Goal: Information Seeking & Learning: Learn about a topic

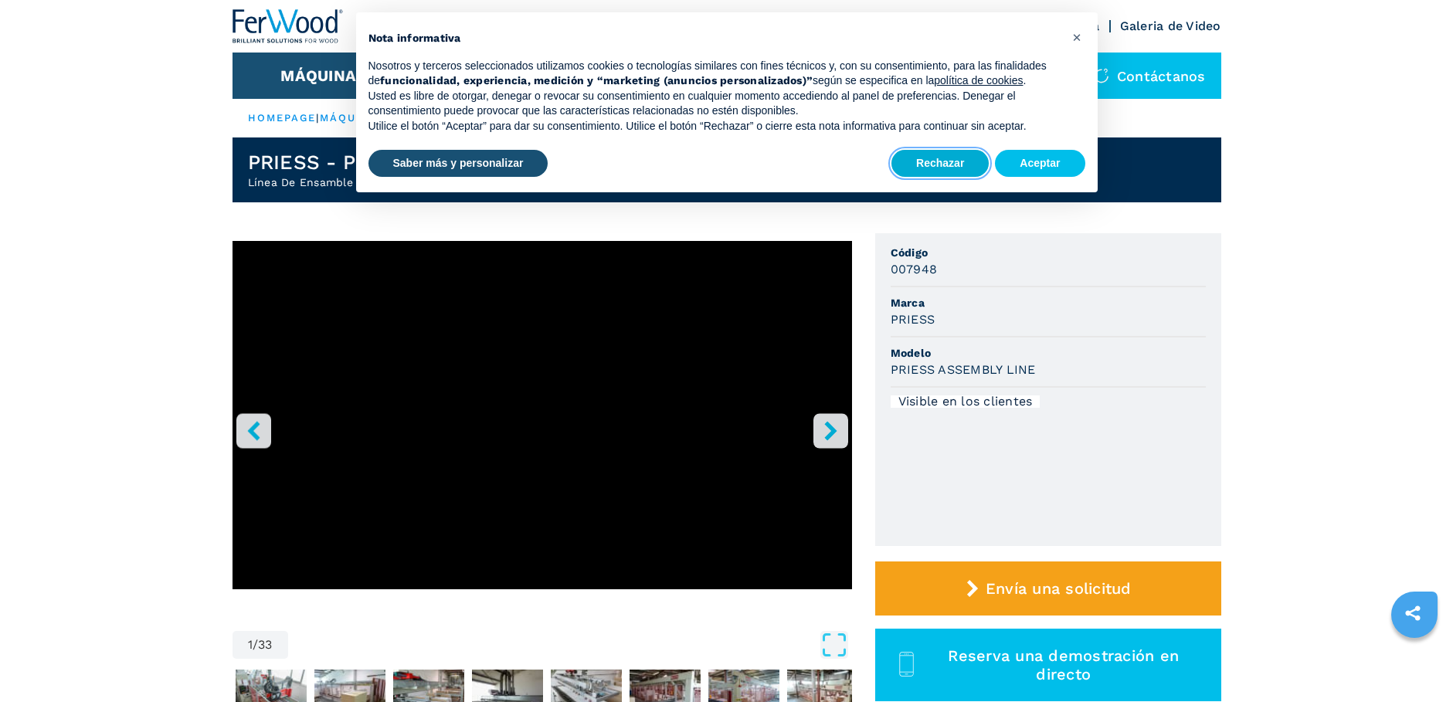
click at [929, 169] on button "Rechazar" at bounding box center [939, 164] width 97 height 28
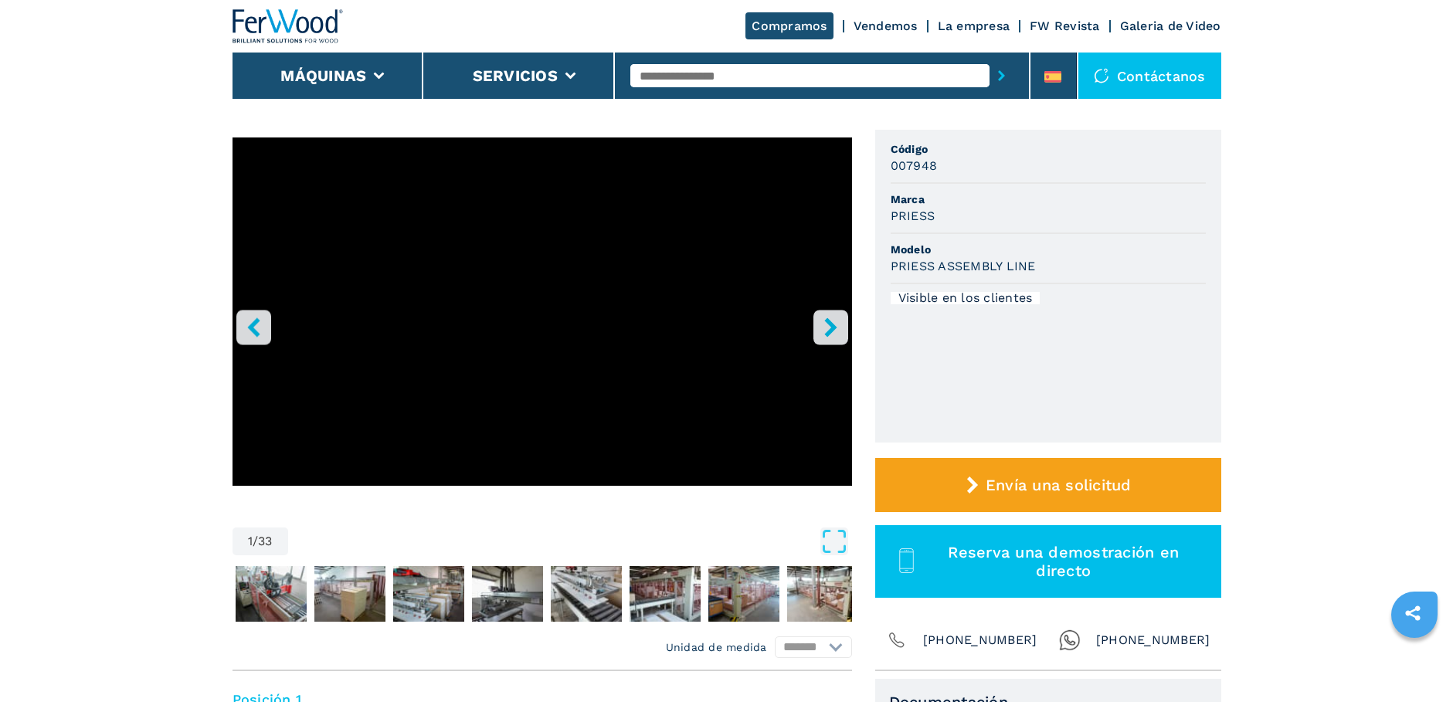
scroll to position [77, 0]
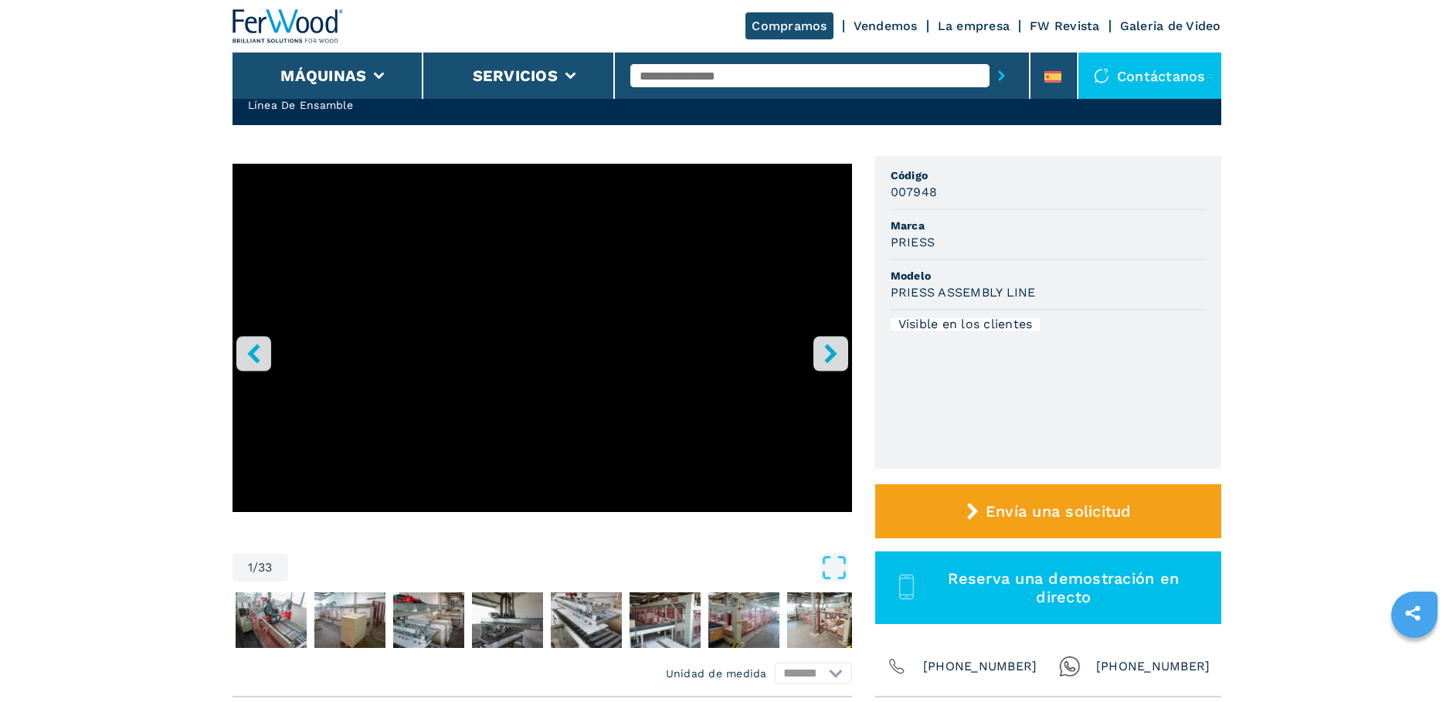
click at [836, 348] on icon "right-button" at bounding box center [830, 353] width 19 height 19
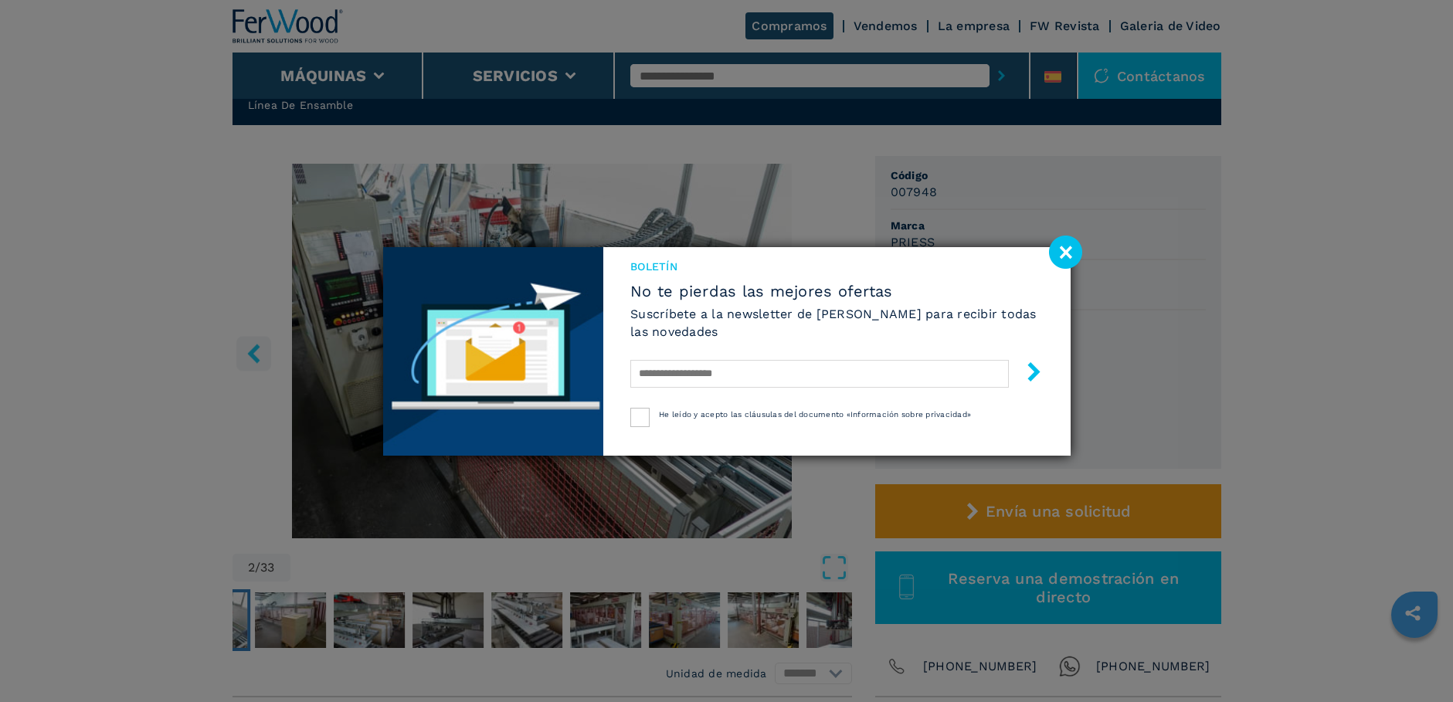
click at [1064, 255] on image at bounding box center [1065, 252] width 33 height 33
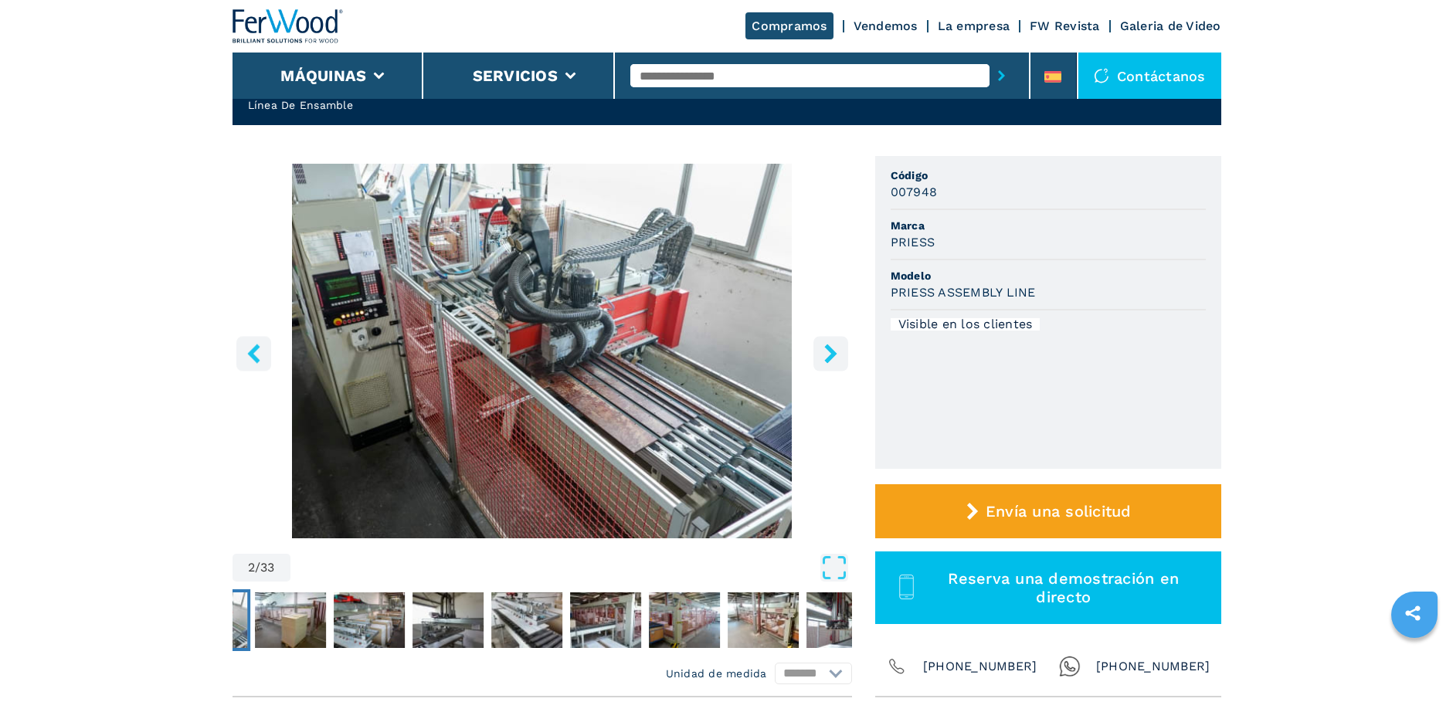
click at [824, 355] on icon "right-button" at bounding box center [830, 353] width 19 height 19
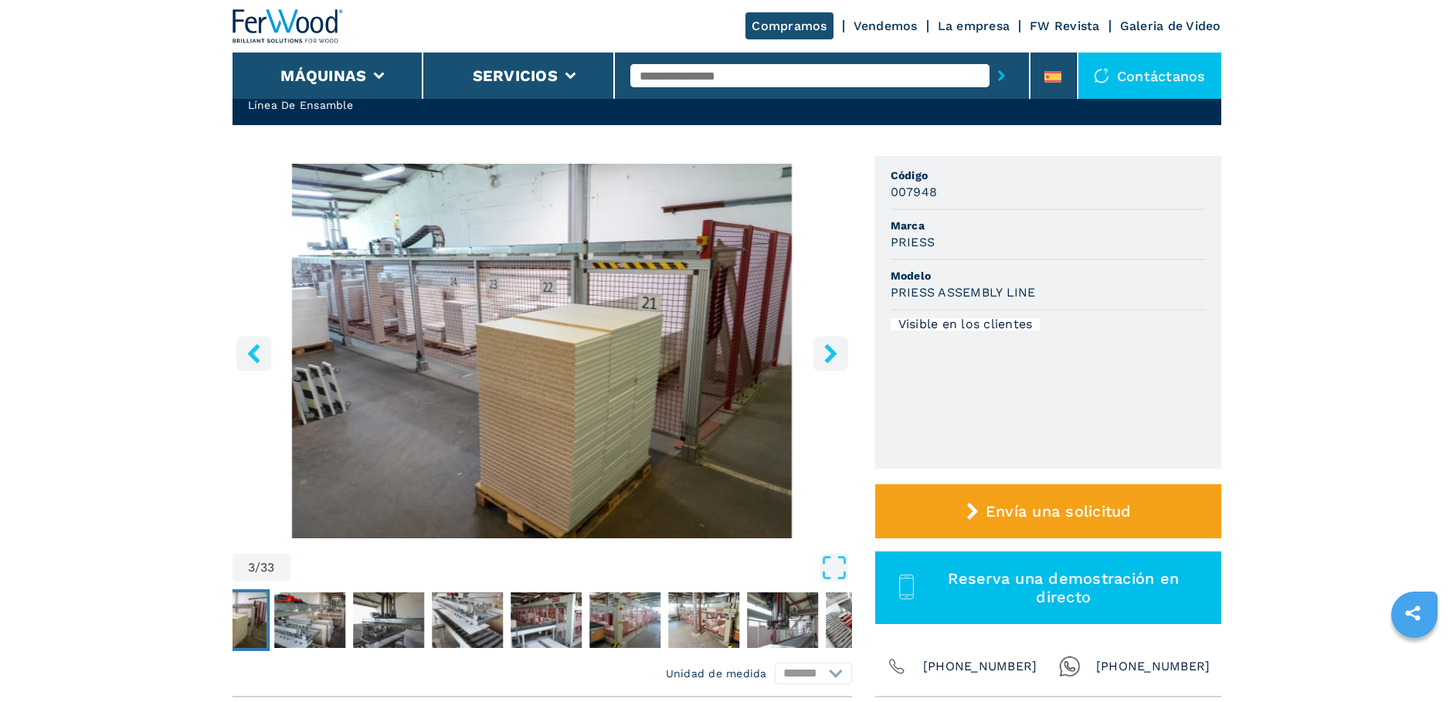
click at [824, 355] on icon "right-button" at bounding box center [830, 353] width 19 height 19
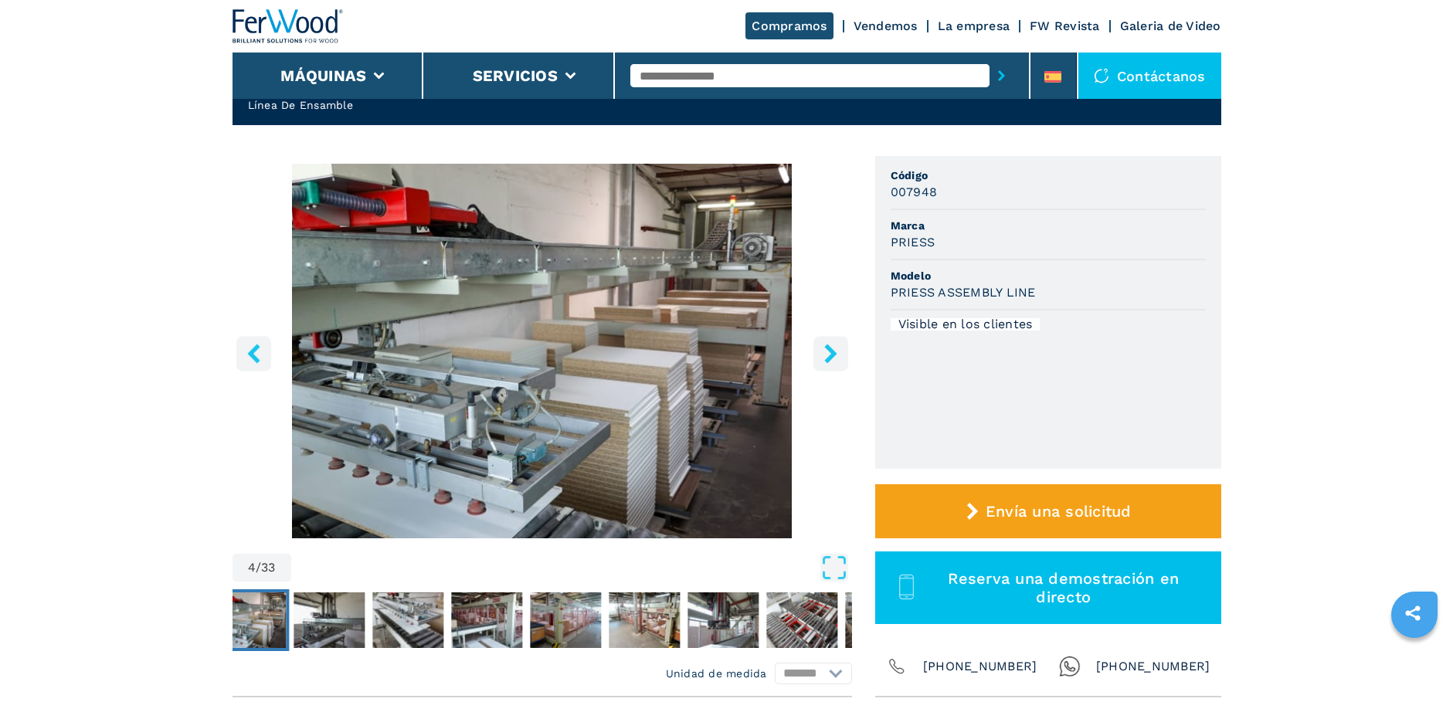
click at [824, 355] on icon "right-button" at bounding box center [830, 353] width 19 height 19
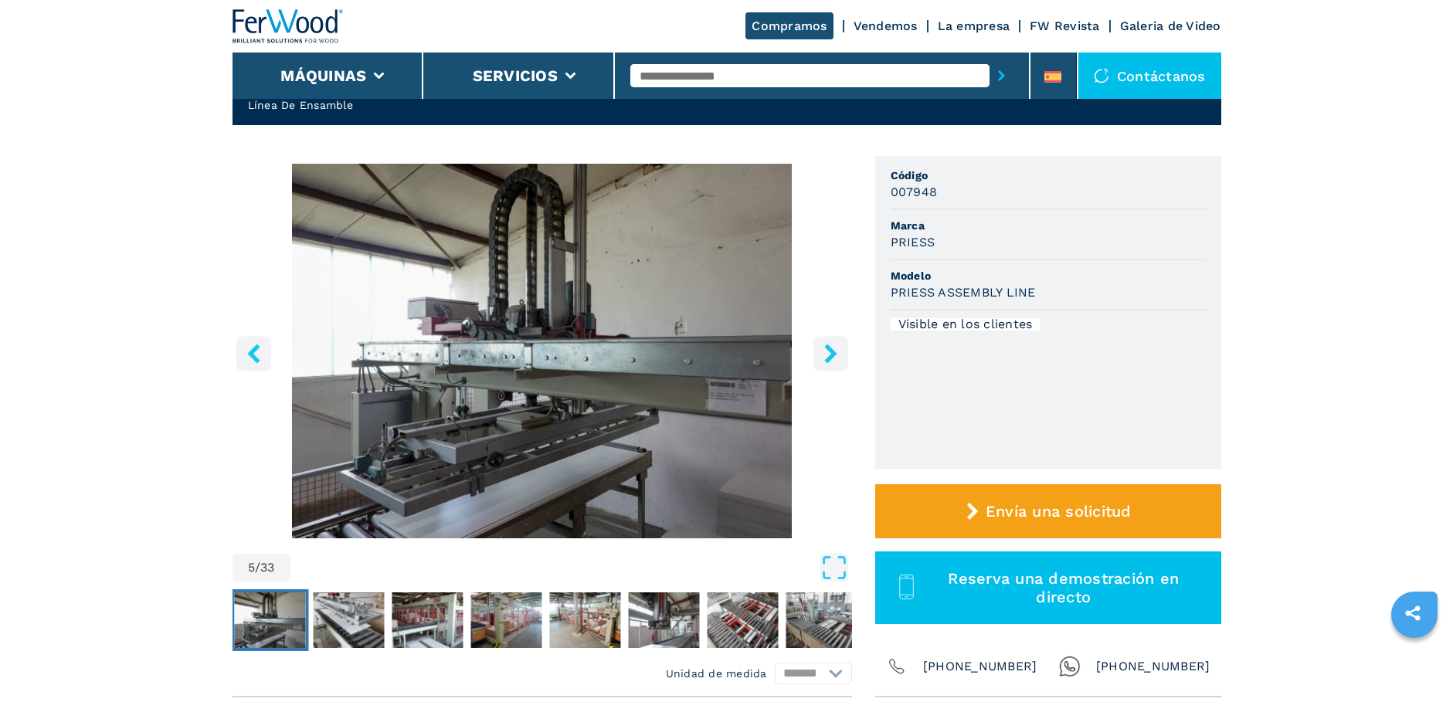
click at [824, 355] on icon "right-button" at bounding box center [830, 353] width 19 height 19
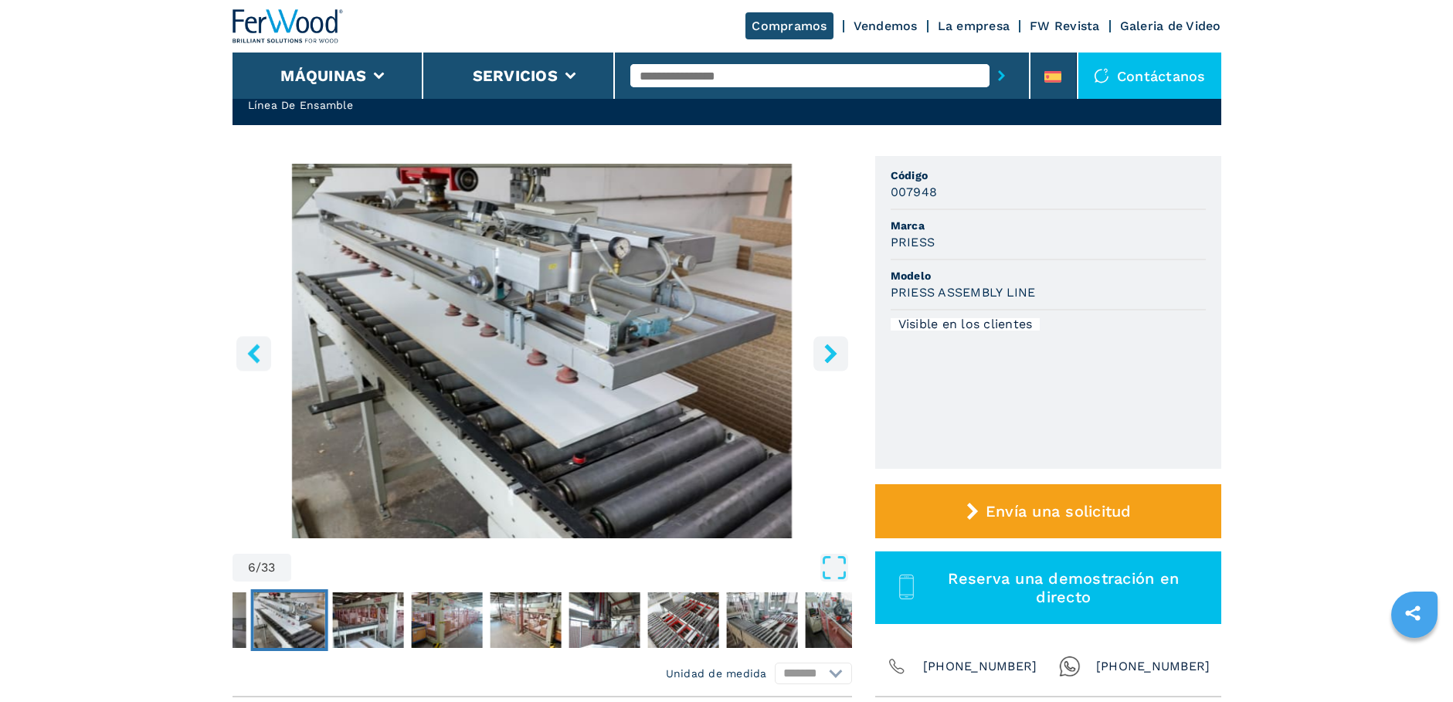
click at [824, 355] on icon "right-button" at bounding box center [830, 353] width 19 height 19
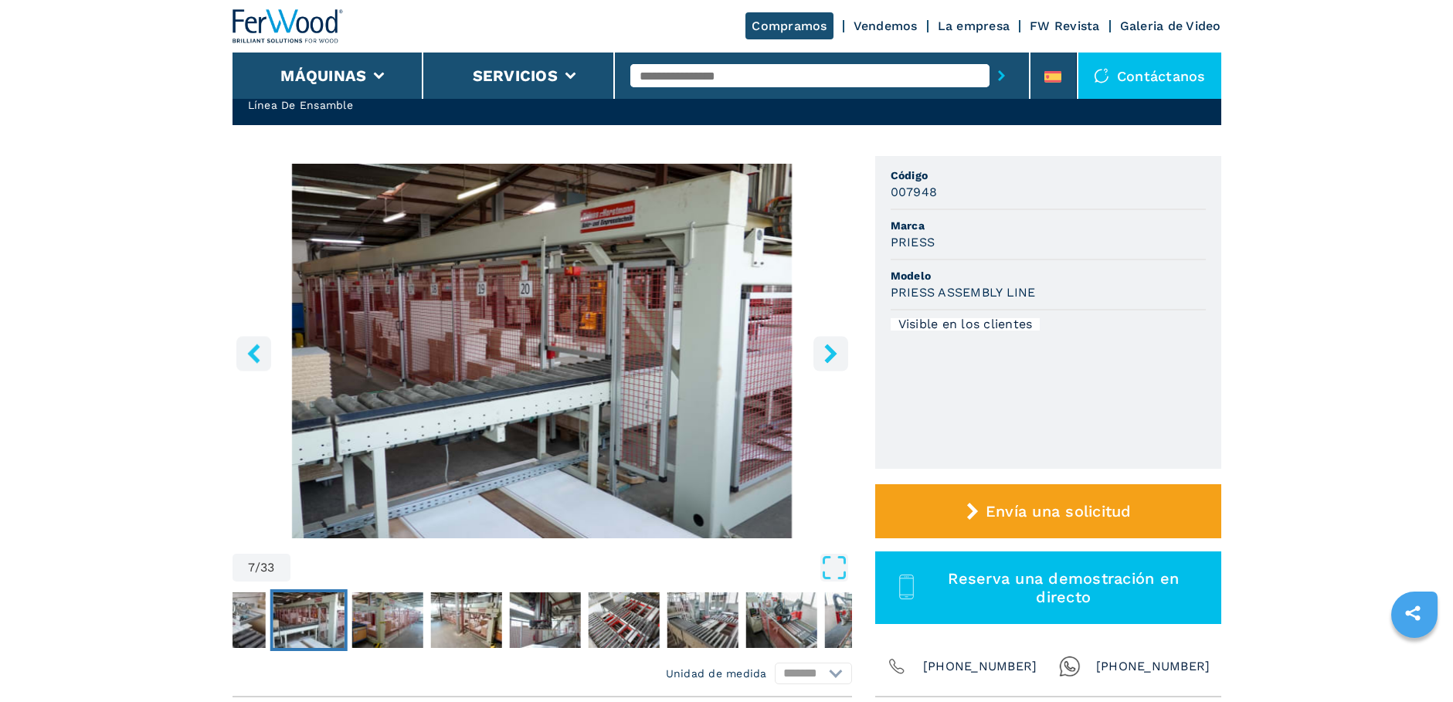
click at [824, 355] on icon "right-button" at bounding box center [830, 353] width 19 height 19
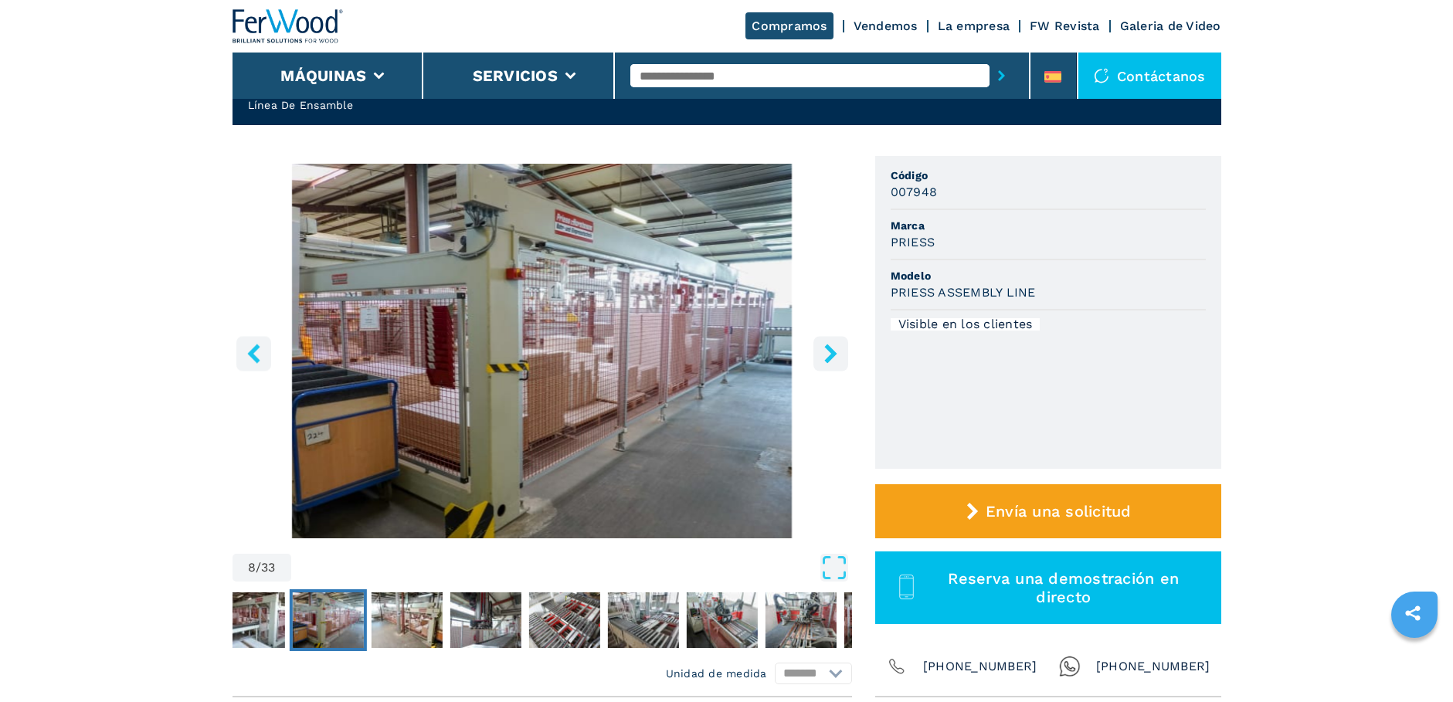
click at [824, 355] on icon "right-button" at bounding box center [830, 353] width 19 height 19
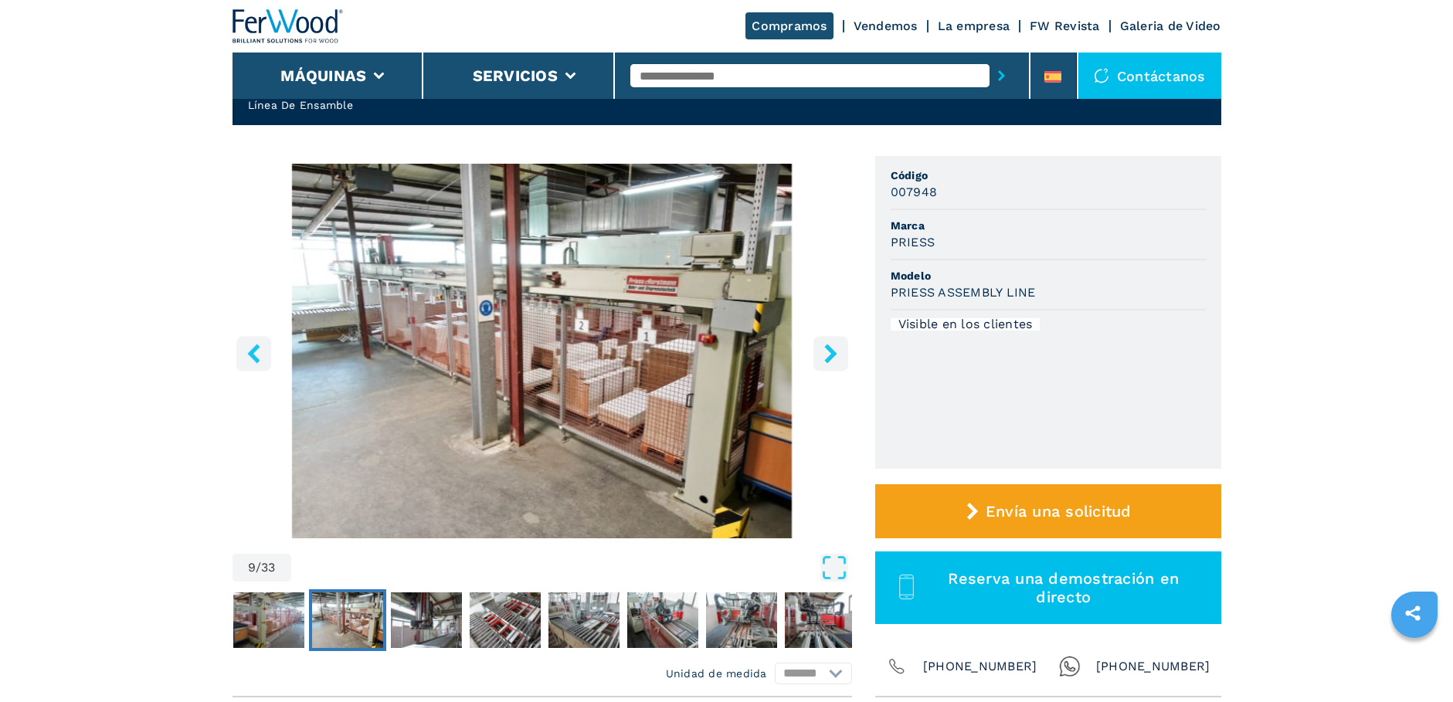
click at [824, 355] on icon "right-button" at bounding box center [830, 353] width 19 height 19
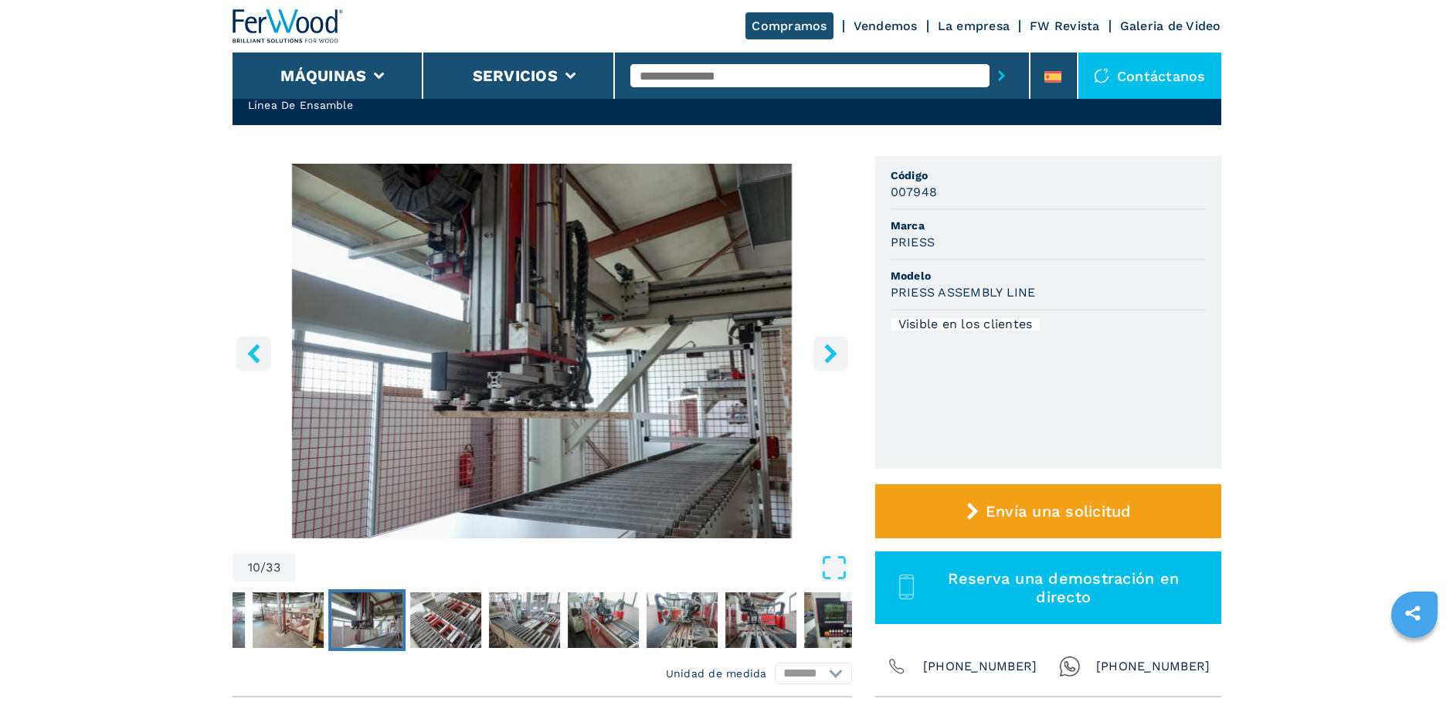
click at [824, 355] on icon "right-button" at bounding box center [830, 353] width 19 height 19
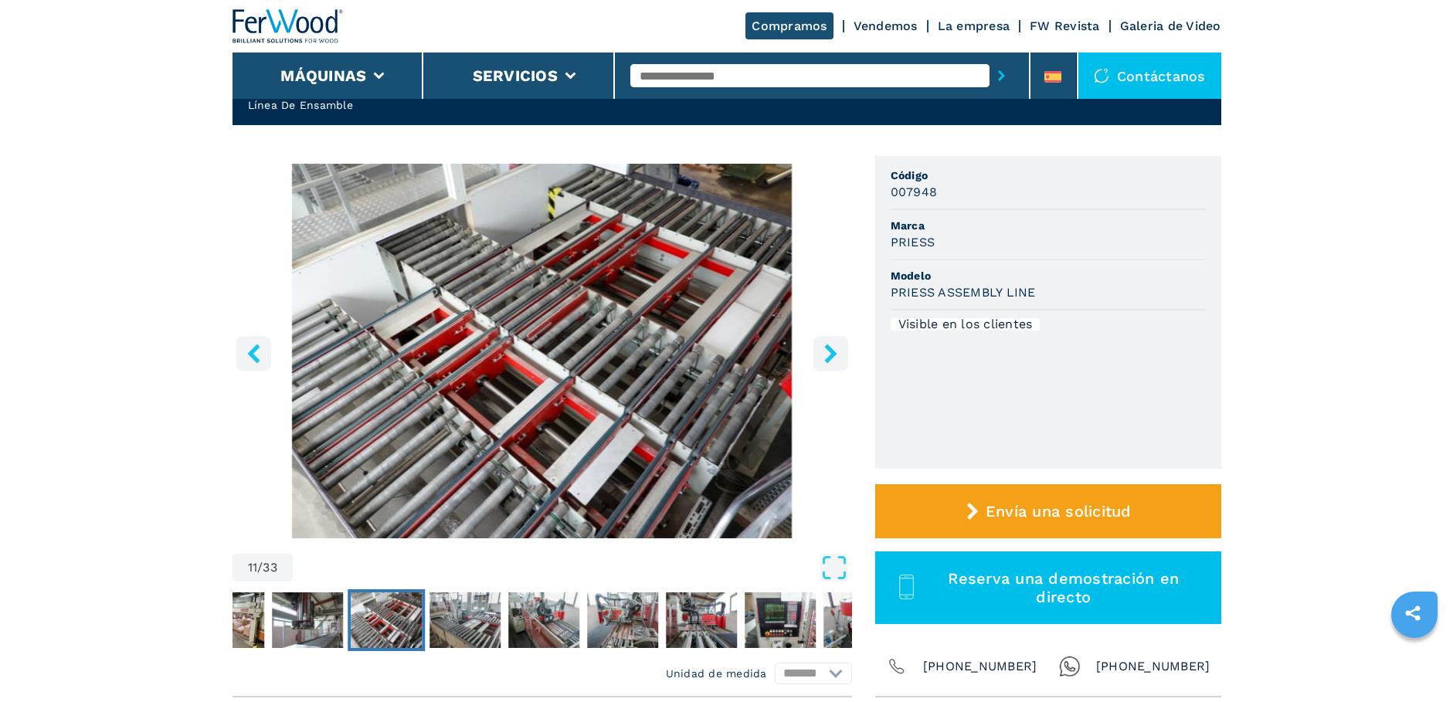
click at [824, 355] on icon "right-button" at bounding box center [830, 353] width 19 height 19
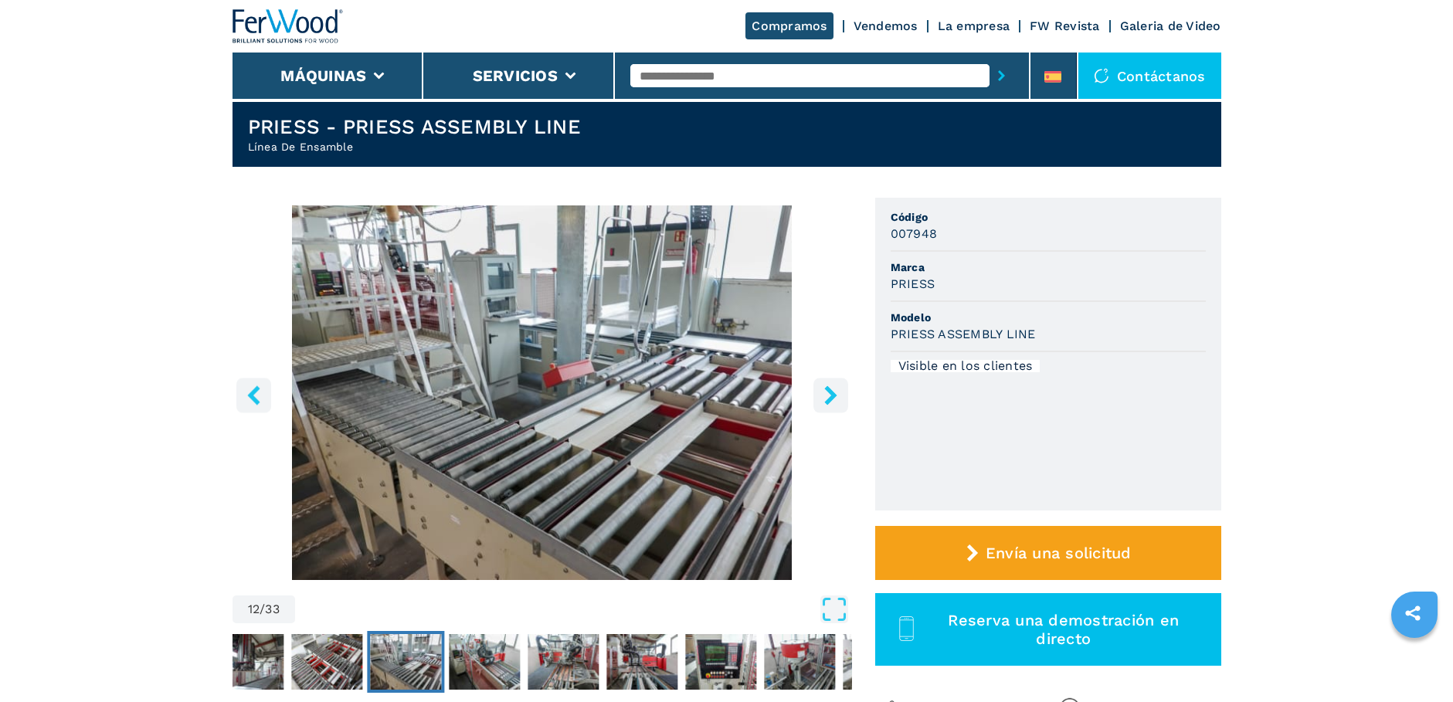
scroll to position [0, 0]
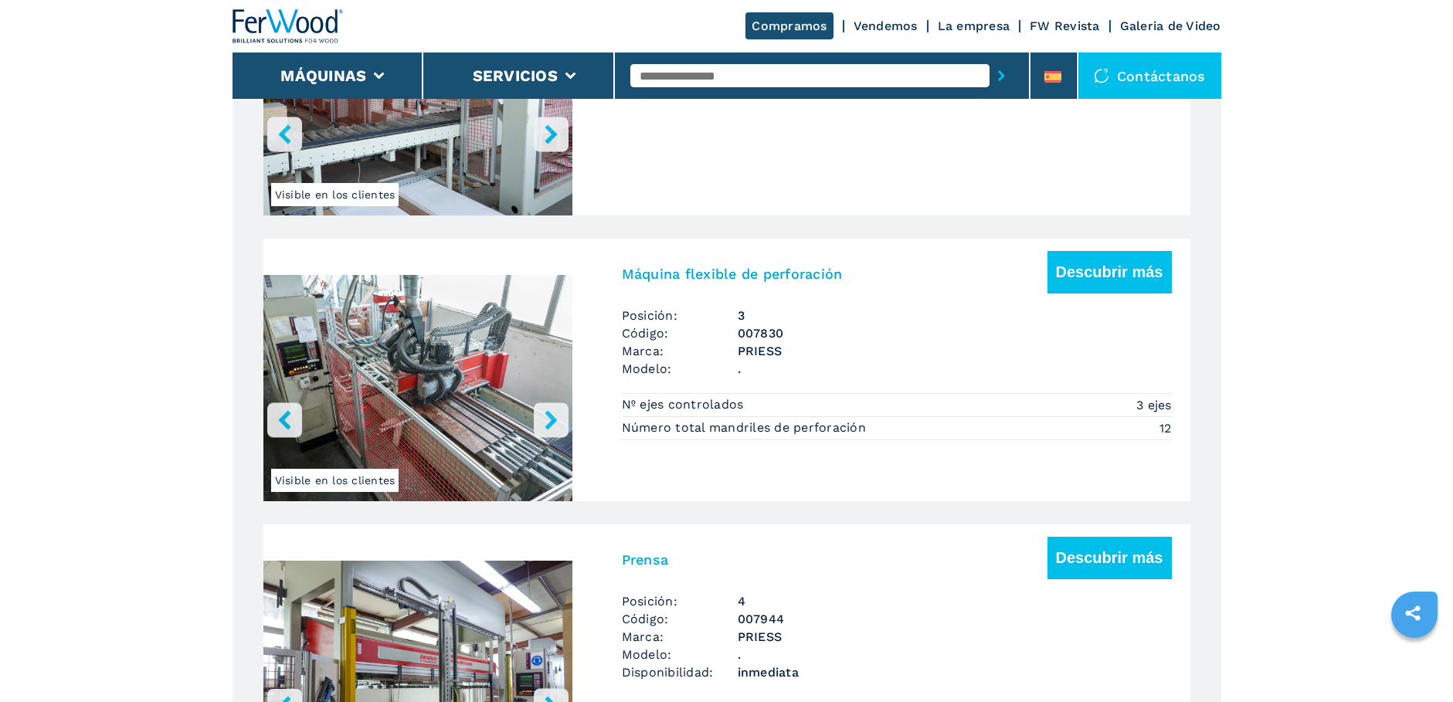
drag, startPoint x: 402, startPoint y: 184, endPoint x: 419, endPoint y: 179, distance: 18.4
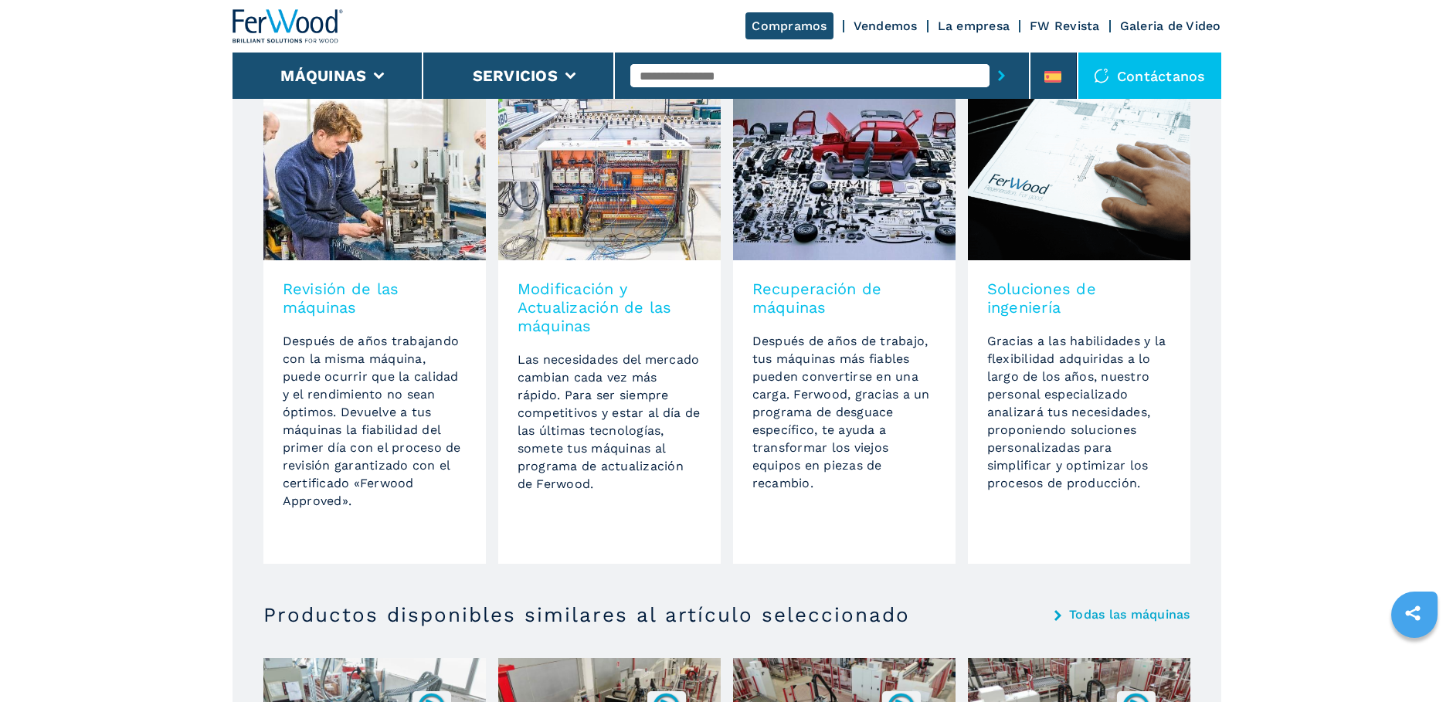
scroll to position [2656, 0]
